Goal: Task Accomplishment & Management: Complete application form

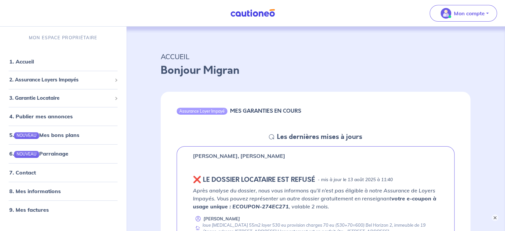
click at [339, 21] on nav "Mon compte MON ESPACE PROPRIÉTAIRE 1. Accueil 2. Assurance Loyers Impayés Sousc…" at bounding box center [252, 13] width 505 height 27
click at [328, 14] on nav "Mon compte MON ESPACE PROPRIÉTAIRE 1. Accueil 2. Assurance Loyers Impayés Sousc…" at bounding box center [252, 13] width 505 height 27
click at [333, 17] on nav "Mon compte MON ESPACE PROPRIÉTAIRE 1. Accueil 2. Assurance Loyers Impayés Sousc…" at bounding box center [252, 13] width 505 height 27
click at [50, 118] on link "4. Publier mes annonces" at bounding box center [39, 116] width 61 height 7
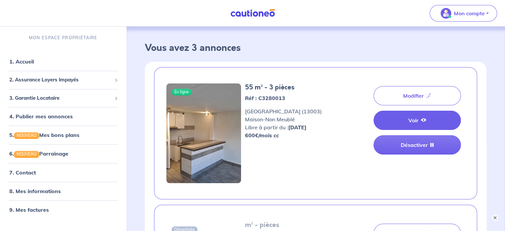
click at [411, 126] on link "Voir" at bounding box center [417, 120] width 87 height 19
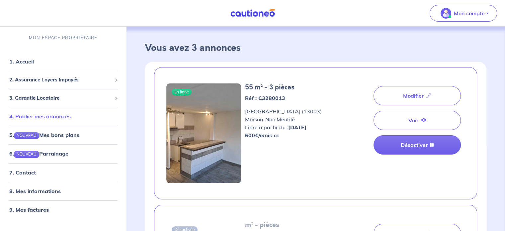
click at [44, 119] on link "4. Publier mes annonces" at bounding box center [39, 116] width 61 height 7
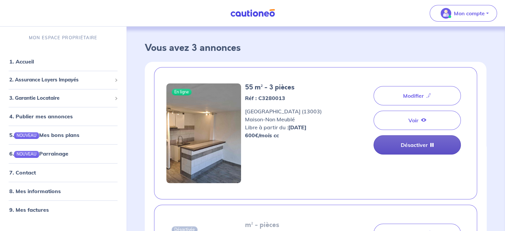
click at [410, 147] on link "Désactiver" at bounding box center [417, 144] width 87 height 19
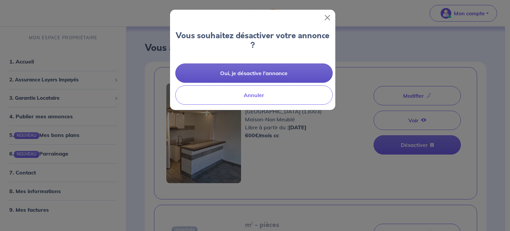
click at [250, 76] on button "Oui, je désactive l'annonce" at bounding box center [254, 72] width 158 height 19
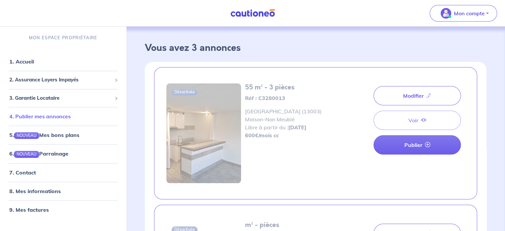
click at [42, 117] on link "4. Publier mes annonces" at bounding box center [39, 116] width 61 height 7
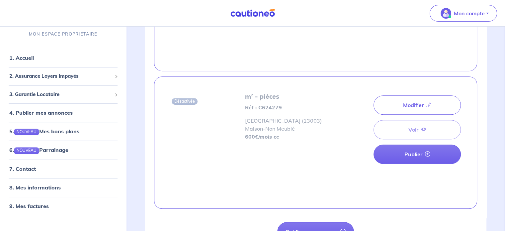
scroll to position [312, 0]
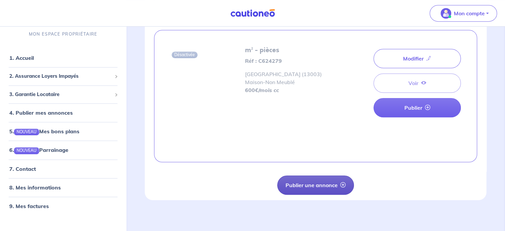
click at [294, 186] on button "Publier une annonce" at bounding box center [315, 184] width 77 height 19
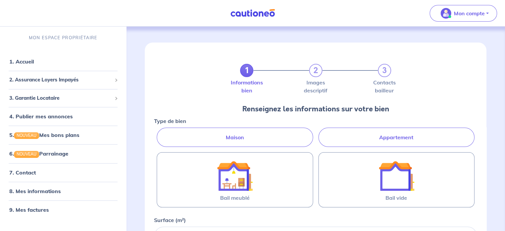
click at [363, 141] on label "Appartement" at bounding box center [397, 137] width 156 height 19
click at [159, 132] on input "Appartement" at bounding box center [156, 130] width 4 height 4
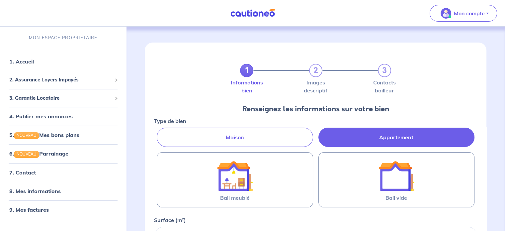
radio input "true"
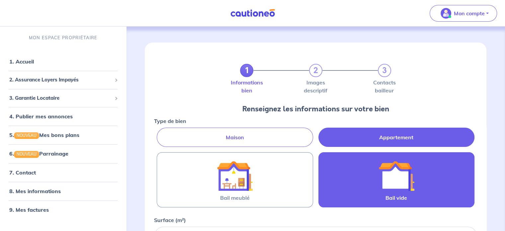
click at [405, 173] on img at bounding box center [397, 176] width 36 height 36
click at [0, 0] on input "Bail vide" at bounding box center [0, 0] width 0 height 0
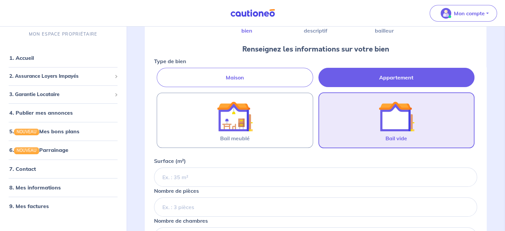
scroll to position [100, 0]
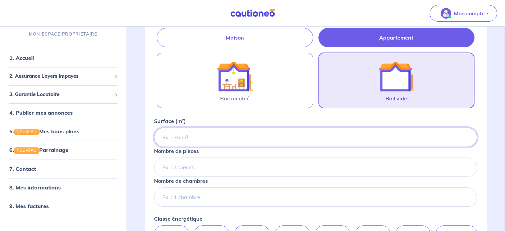
click at [181, 137] on input "Surface (m²)" at bounding box center [315, 137] width 323 height 19
type input "55"
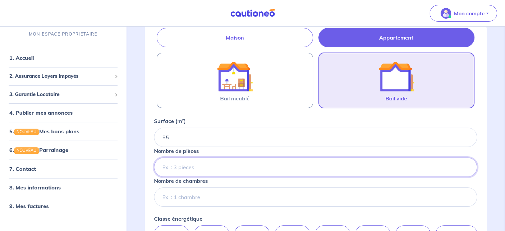
click at [174, 167] on input "Nombre de pièces" at bounding box center [315, 167] width 323 height 19
type input "3"
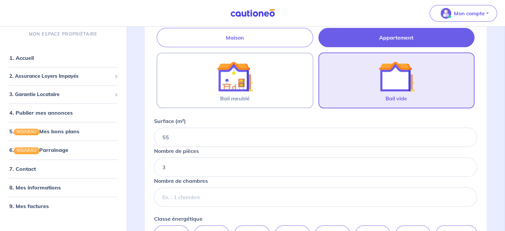
scroll to position [133, 0]
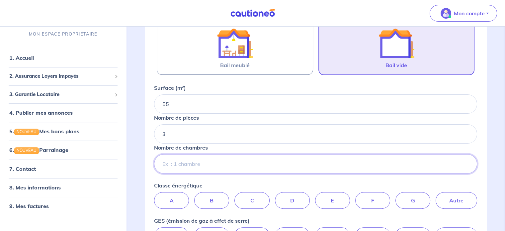
click at [194, 164] on input "Nombre de chambres" at bounding box center [315, 163] width 323 height 19
type input "2"
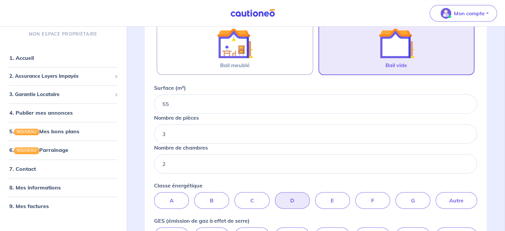
click at [284, 196] on label "D" at bounding box center [292, 200] width 35 height 17
click at [314, 196] on input "D" at bounding box center [316, 194] width 4 height 4
radio input "true"
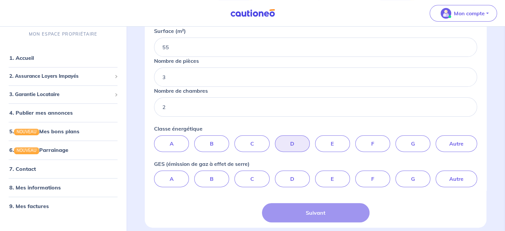
scroll to position [199, 0]
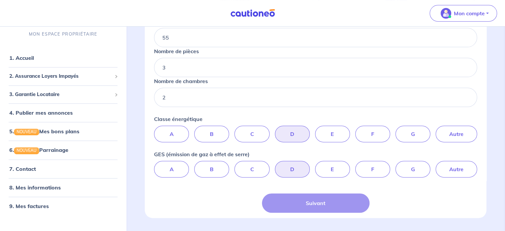
click at [290, 170] on label "D" at bounding box center [292, 169] width 35 height 17
click at [314, 165] on input "D" at bounding box center [316, 163] width 4 height 4
radio input "true"
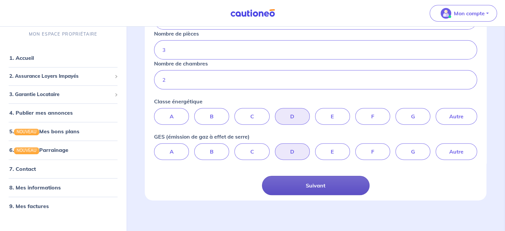
click at [323, 183] on button "Suivant" at bounding box center [316, 185] width 108 height 19
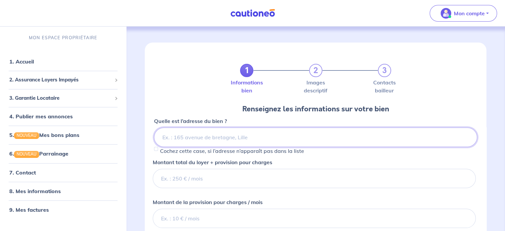
click at [202, 138] on input at bounding box center [315, 137] width 323 height 19
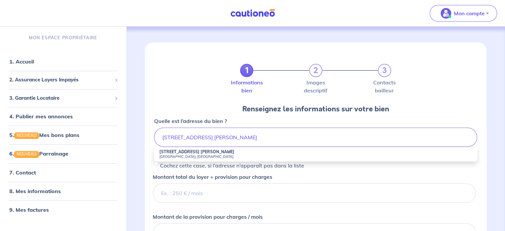
click at [185, 157] on small "Marseille, France" at bounding box center [316, 156] width 313 height 5
type input "12 Rue des Frères Perez, Marseille, France"
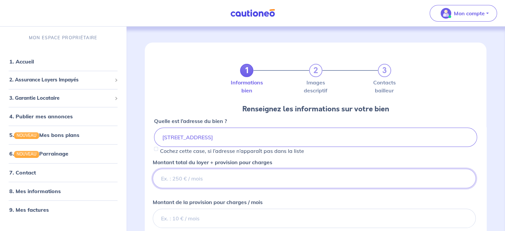
click at [201, 182] on input "Montant total du loyer + provision pour charges" at bounding box center [314, 178] width 323 height 19
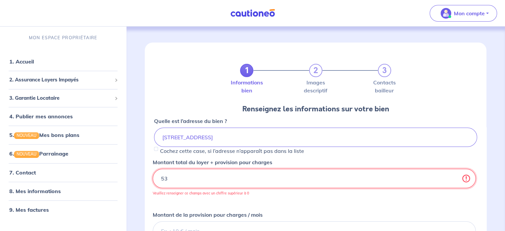
type input "530"
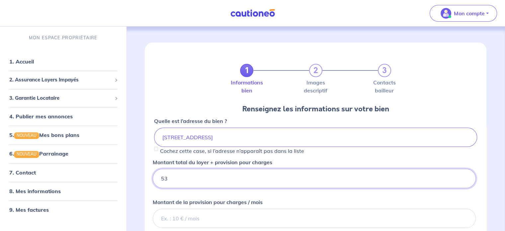
type input "5"
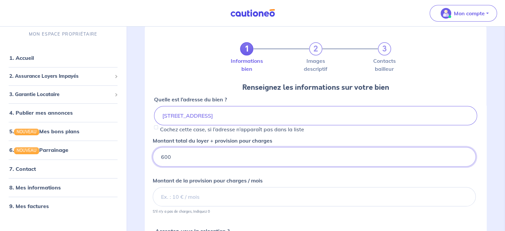
scroll to position [33, 0]
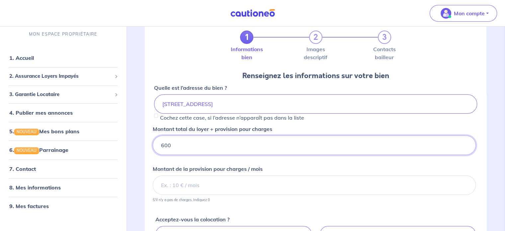
type input "600"
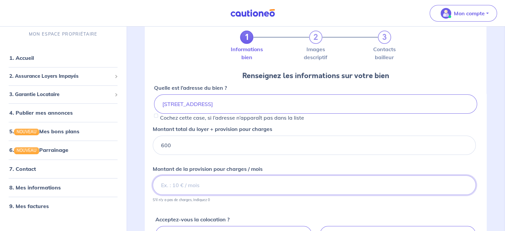
click at [187, 188] on input "Montant de la provision pour charges / mois" at bounding box center [314, 184] width 323 height 19
type input "70"
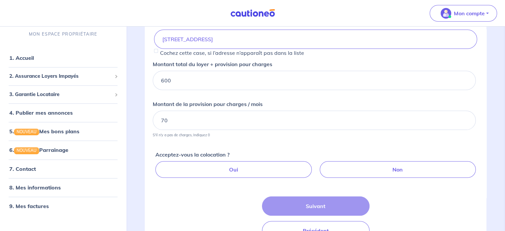
scroll to position [100, 0]
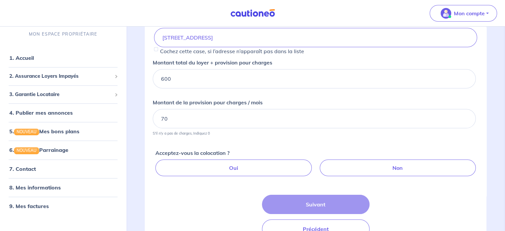
click at [235, 143] on div "Acceptez-vous la colocation ? Oui Non" at bounding box center [317, 160] width 323 height 38
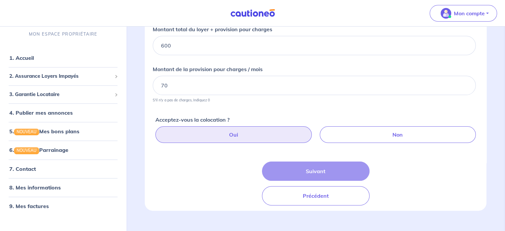
click at [293, 139] on label "Oui" at bounding box center [234, 134] width 156 height 17
click at [315, 131] on input "Oui" at bounding box center [317, 128] width 4 height 4
radio input "true"
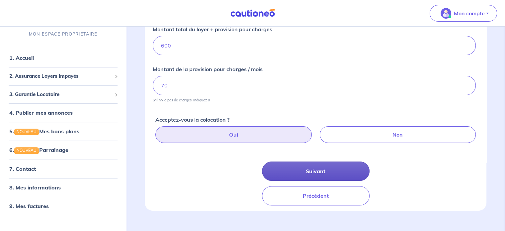
click at [332, 172] on button "Suivant" at bounding box center [316, 171] width 108 height 19
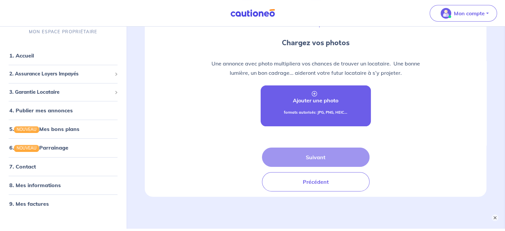
scroll to position [66, 0]
click at [322, 104] on link "Ajouter une photo formats autorisés: JPG, PNG, HEIC..." at bounding box center [316, 105] width 110 height 41
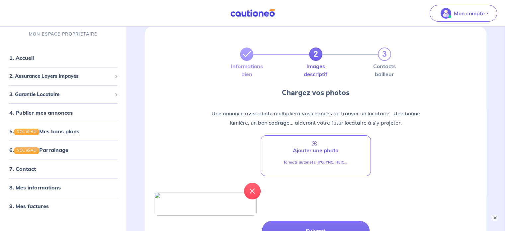
scroll to position [0, 0]
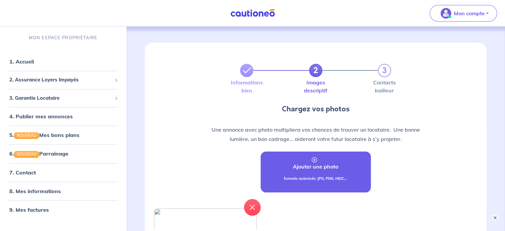
click at [305, 180] on p "formats autorisés: JPG, PNG, HEIC..." at bounding box center [315, 179] width 63 height 6
click at [298, 169] on p "Ajouter une photo" at bounding box center [316, 166] width 46 height 8
click at [297, 161] on link "Ajouter une photo formats autorisés: JPG, PNG, HEIC..." at bounding box center [316, 172] width 110 height 41
click at [311, 172] on link "Ajouter une photo formats autorisés: JPG, PNG, HEIC..." at bounding box center [316, 172] width 110 height 41
click at [307, 159] on link "Ajouter une photo formats autorisés: JPG, PNG, HEIC..." at bounding box center [316, 172] width 110 height 41
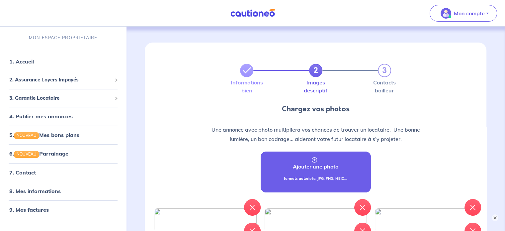
click at [301, 163] on p "Ajouter une photo" at bounding box center [316, 166] width 46 height 8
click at [330, 159] on link "Ajouter une photo formats autorisés: JPG, PNG, HEIC..." at bounding box center [316, 172] width 110 height 41
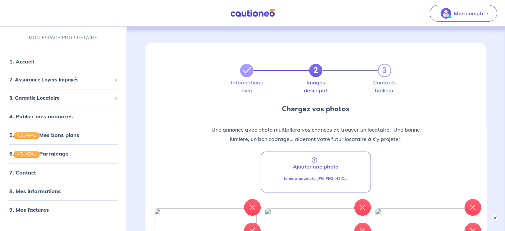
click at [321, 179] on p "formats autorisés: JPG, PNG, HEIC..." at bounding box center [315, 179] width 63 height 6
click at [328, 177] on p "formats autorisés: JPG, PNG, HEIC..." at bounding box center [315, 179] width 63 height 6
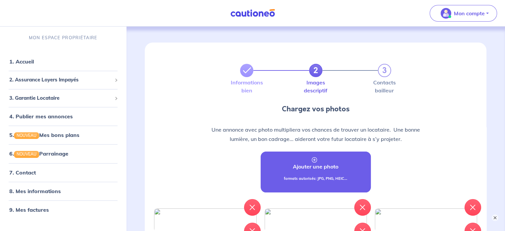
click at [316, 175] on link "Ajouter une photo formats autorisés: JPG, PNG, HEIC..." at bounding box center [316, 172] width 110 height 41
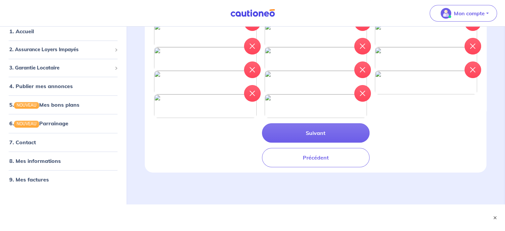
scroll to position [233, 0]
click at [364, 96] on icon "button" at bounding box center [362, 93] width 5 height 5
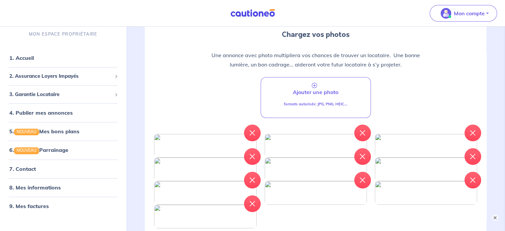
scroll to position [66, 0]
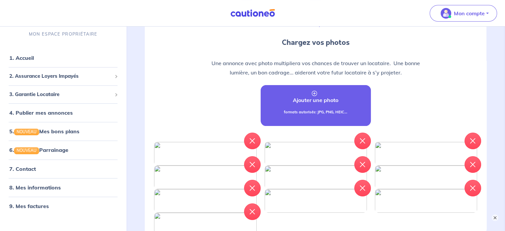
click at [304, 106] on link "Ajouter une photo formats autorisés: JPG, PNG, HEIC..." at bounding box center [316, 105] width 110 height 41
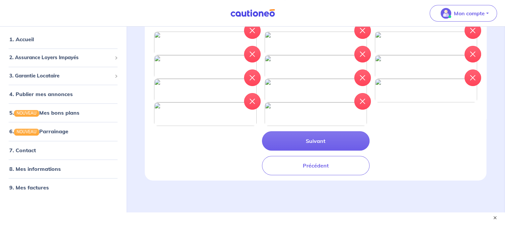
scroll to position [87, 0]
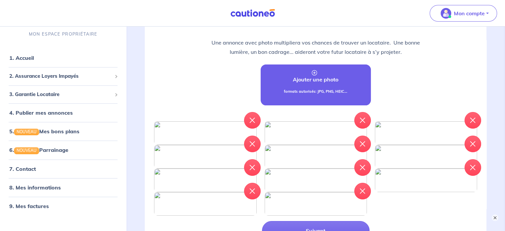
click at [305, 78] on p "Ajouter une photo" at bounding box center [316, 79] width 46 height 8
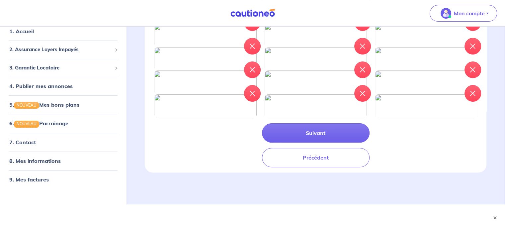
scroll to position [353, 0]
click at [301, 143] on div "Suivant Précédent" at bounding box center [316, 145] width 108 height 44
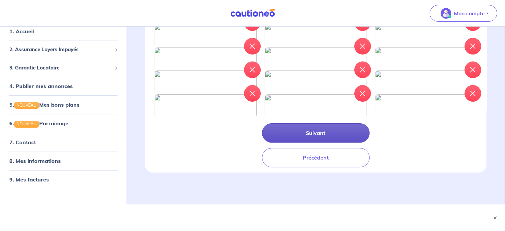
click at [301, 136] on button "Suivant" at bounding box center [316, 132] width 108 height 19
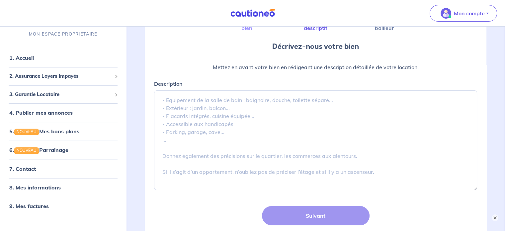
scroll to position [66, 0]
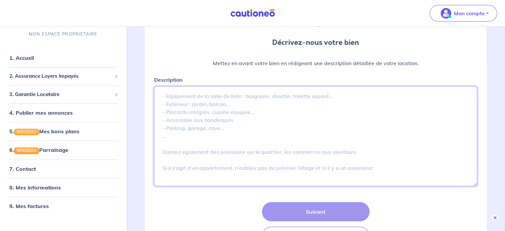
click at [181, 100] on textarea "Description" at bounding box center [315, 136] width 323 height 100
click at [173, 97] on textarea "Description" at bounding box center [315, 136] width 323 height 100
paste textarea "loue T3 55m2 loyer 530 eu provision charges 70 eu (530+70=600) immeuble Bel Hor…"
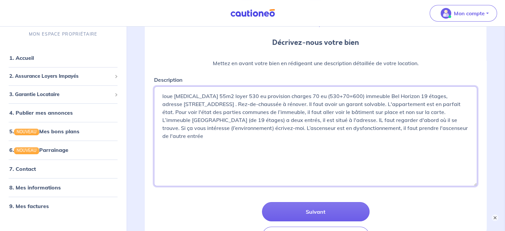
click at [381, 96] on textarea "loue T3 55m2 loyer 530 eu provision charges 70 eu (530+70=600) immeuble Bel Hor…" at bounding box center [315, 136] width 323 height 100
drag, startPoint x: 384, startPoint y: 105, endPoint x: 239, endPoint y: 106, distance: 145.9
click at [239, 106] on textarea "loue T3 55m2 loyer 530 eu provision charges 70 eu (530+70=600) immeuble Bel Hor…" at bounding box center [315, 136] width 323 height 100
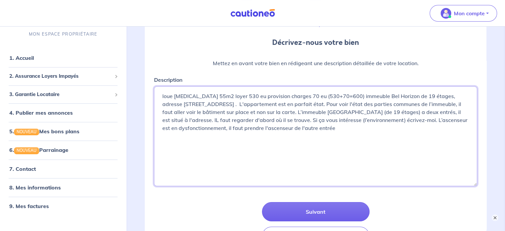
click at [321, 105] on textarea "loue T3 55m2 loyer 530 eu provision charges 70 eu (530+70=600) immeuble Bel Hor…" at bounding box center [315, 136] width 323 height 100
drag, startPoint x: 379, startPoint y: 130, endPoint x: 383, endPoint y: 105, distance: 25.9
click at [383, 105] on textarea "loue T3 55m2 loyer 530 eu provision charges 70 eu (530+70=600) immeuble Bel Hor…" at bounding box center [315, 136] width 323 height 100
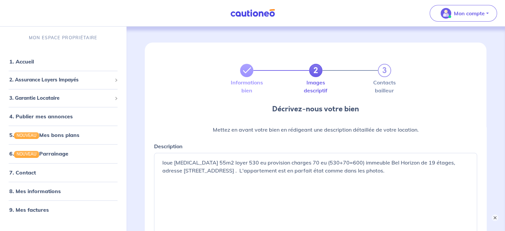
scroll to position [0, 0]
click at [383, 170] on textarea "loue T3 55m2 loyer 530 eu provision charges 70 eu (530+70=600) immeuble Bel Hor…" at bounding box center [315, 203] width 323 height 100
click at [189, 177] on textarea "loue T3 55m2 loyer 530 eu provision charges 70 eu (530+70=600) immeuble Bel Hor…" at bounding box center [315, 203] width 323 height 100
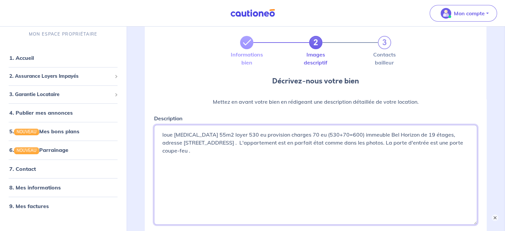
scroll to position [100, 0]
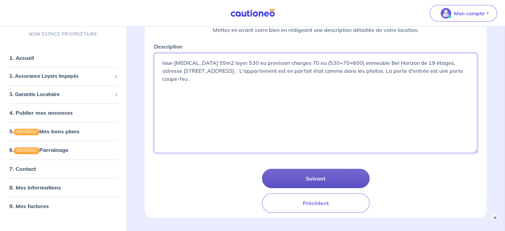
type textarea "loue T3 55m2 loyer 530 eu provision charges 70 eu (530+70=600) immeuble Bel Hor…"
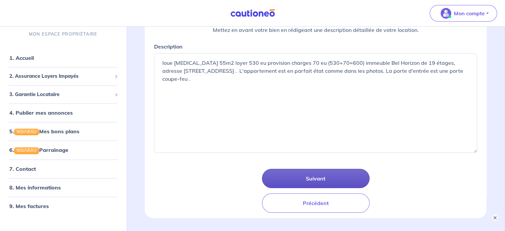
click at [307, 180] on button "Suivant" at bounding box center [316, 178] width 108 height 19
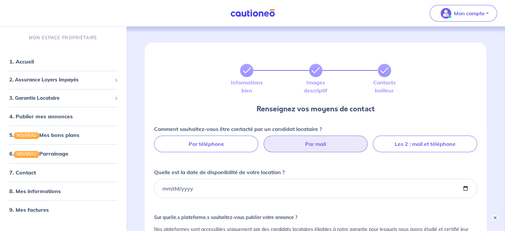
click at [310, 144] on label "Par mail" at bounding box center [316, 144] width 104 height 17
click at [314, 140] on input "Par mail" at bounding box center [316, 138] width 4 height 4
radio input "true"
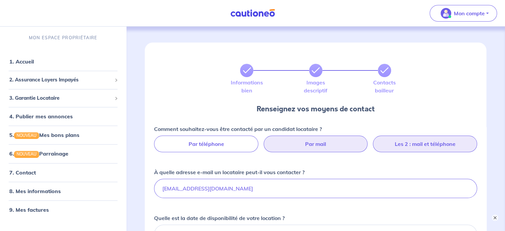
click at [414, 146] on label "Les 2 : mail et téléphone" at bounding box center [425, 144] width 104 height 17
click at [318, 140] on input "Les 2 : mail et téléphone" at bounding box center [316, 138] width 4 height 4
radio input "true"
select select "FR"
click at [323, 146] on label "Par mail" at bounding box center [316, 144] width 104 height 17
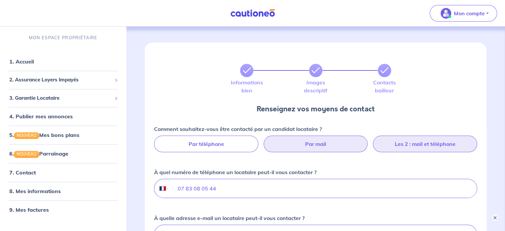
click at [318, 140] on input "Par mail" at bounding box center [316, 138] width 4 height 4
radio input "true"
click at [402, 146] on label "Les 2 : mail et téléphone" at bounding box center [425, 144] width 104 height 17
click at [318, 140] on input "Les 2 : mail et téléphone" at bounding box center [316, 138] width 4 height 4
radio input "true"
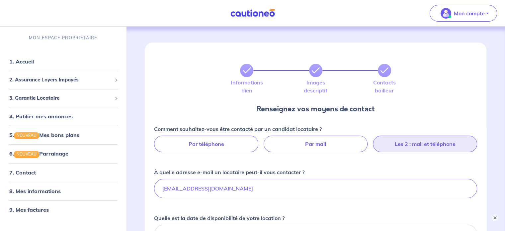
select select "FR"
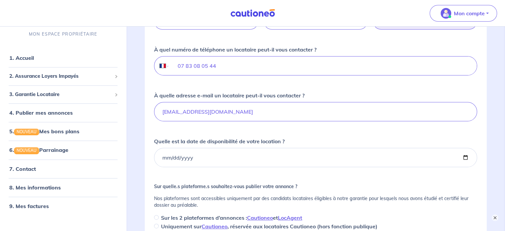
scroll to position [133, 0]
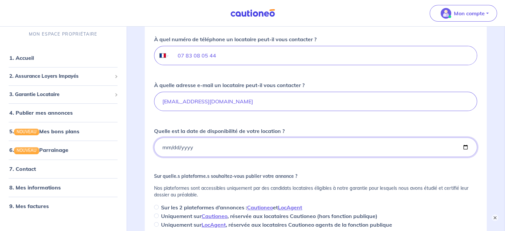
click at [163, 148] on input "Quelle est la date de disponibilité de votre location ?" at bounding box center [315, 147] width 323 height 19
type input "2025-08-22"
click at [196, 164] on div "Comment souhaitez-vous être contacté par un candidat locataire ? Par téléphone …" at bounding box center [315, 110] width 323 height 237
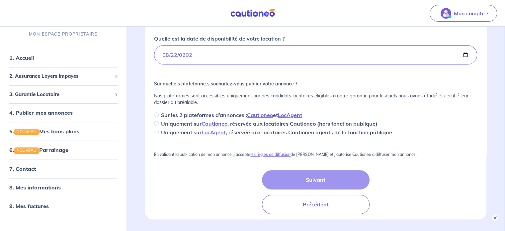
scroll to position [233, 0]
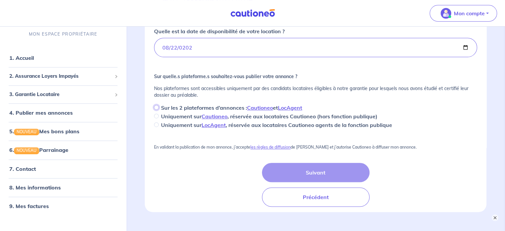
click at [158, 106] on input "Sur les 2 plateformes d’annonces : Cautioneo et LocAgent" at bounding box center [156, 107] width 5 height 5
radio input "true"
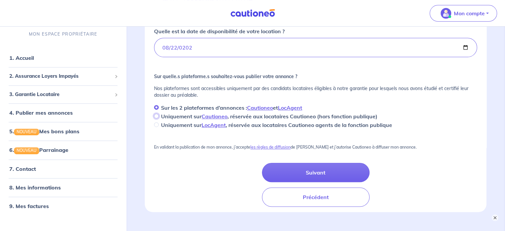
click at [157, 114] on input "Uniquement sur Cautioneo , réservée aux locataires Cautioneo (hors fonction pub…" at bounding box center [156, 116] width 5 height 5
radio input "true"
click at [157, 109] on input "Sur les 2 plateformes d’annonces : Cautioneo et LocAgent" at bounding box center [156, 107] width 5 height 5
radio input "true"
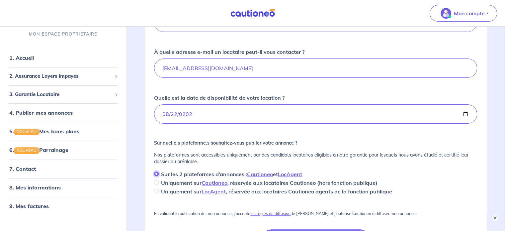
scroll to position [266, 0]
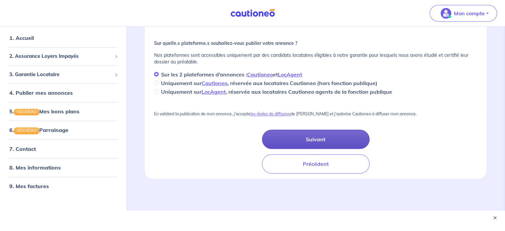
click at [318, 139] on button "Suivant" at bounding box center [316, 139] width 108 height 19
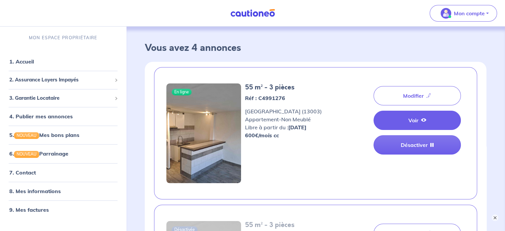
click at [422, 119] on icon at bounding box center [423, 119] width 5 height 5
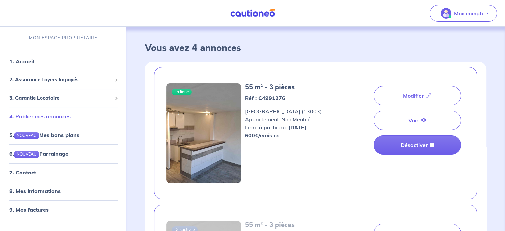
click at [52, 119] on link "4. Publier mes annonces" at bounding box center [39, 116] width 61 height 7
